Goal: Task Accomplishment & Management: Manage account settings

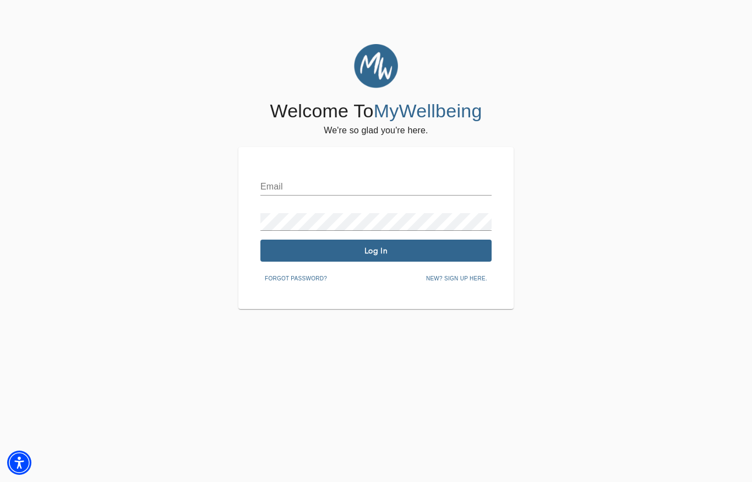
click at [374, 177] on div "Email" at bounding box center [375, 182] width 231 height 26
click at [273, 187] on input "text" at bounding box center [375, 187] width 231 height 18
type input "[EMAIL_ADDRESS][PERSON_NAME][DOMAIN_NAME]"
click at [384, 246] on span "Log In" at bounding box center [376, 251] width 222 height 10
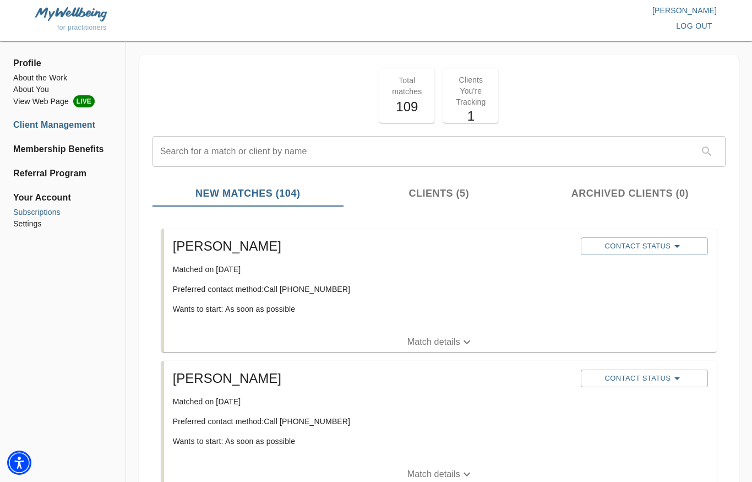
click at [40, 210] on li "Subscriptions" at bounding box center [62, 212] width 99 height 12
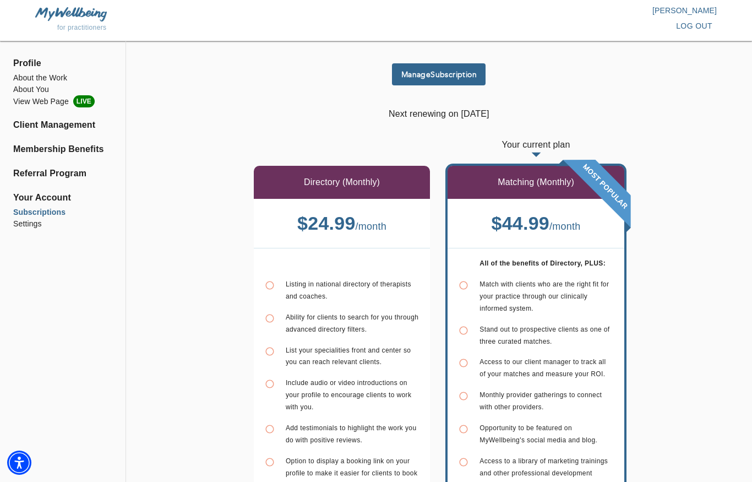
click at [465, 80] on button "Manage Subscription" at bounding box center [439, 74] width 94 height 22
